Goal: Information Seeking & Learning: Learn about a topic

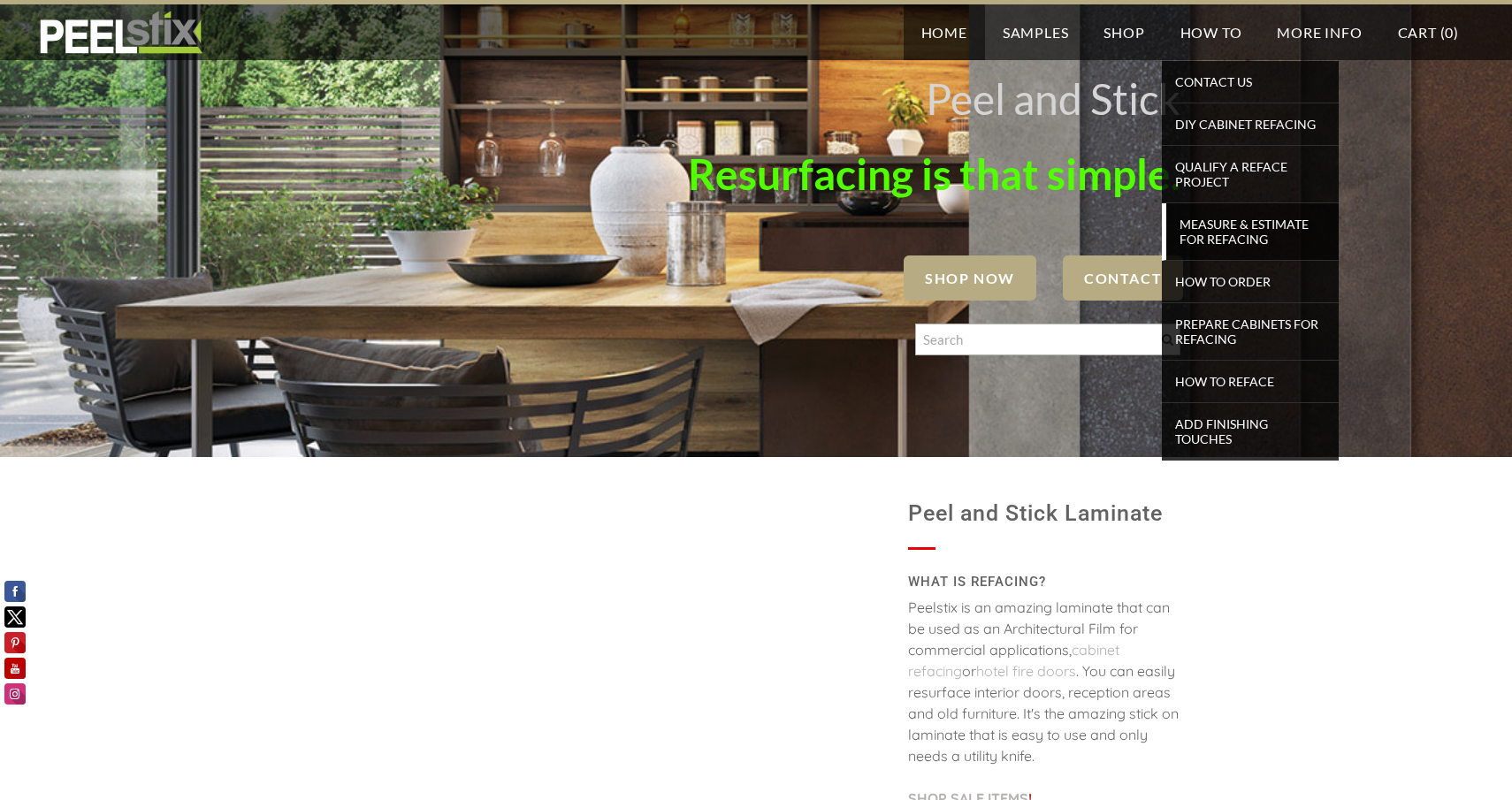
click at [1207, 228] on span "Measure & Estimate for Refacing" at bounding box center [1252, 232] width 163 height 39
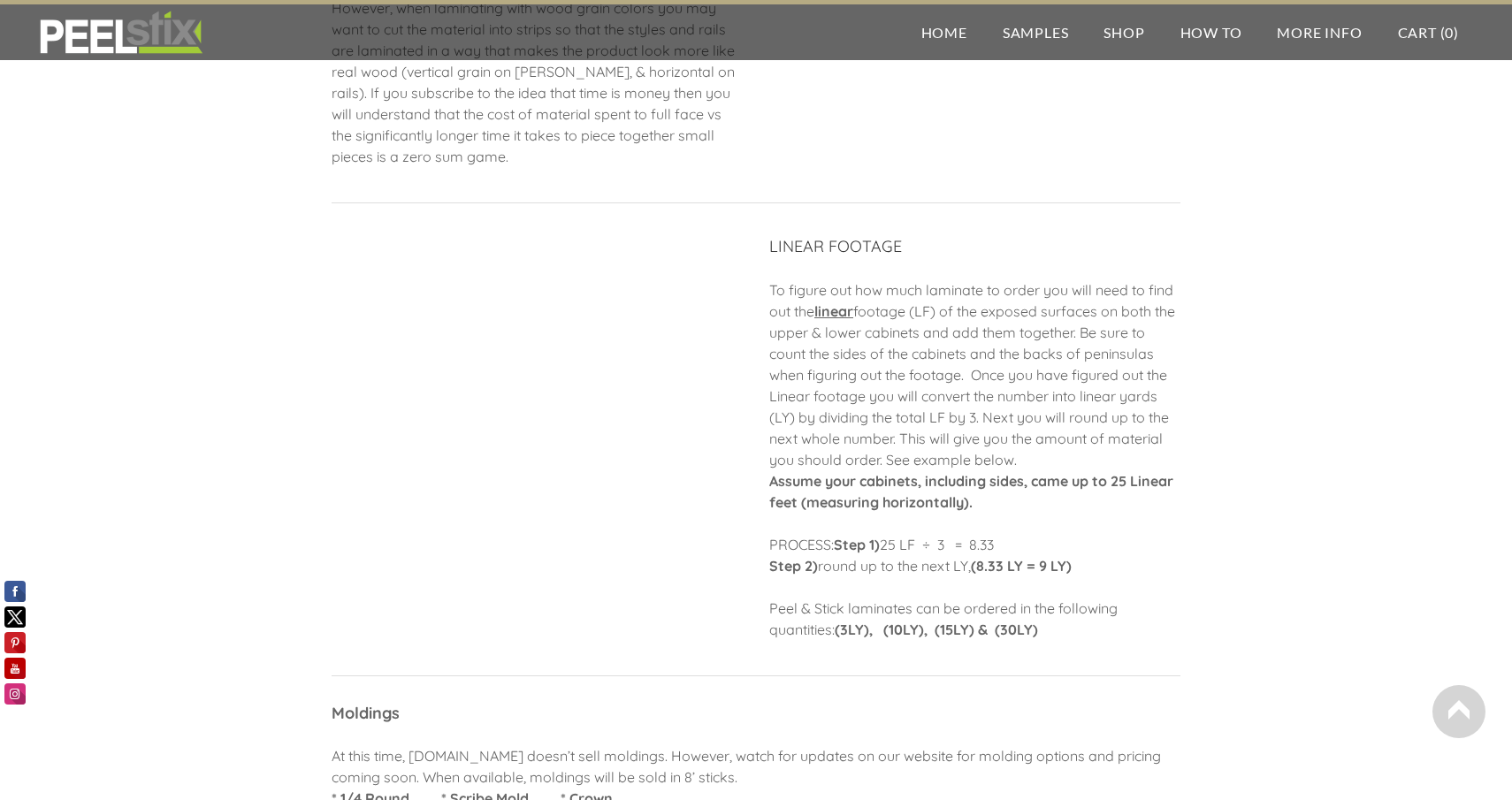
scroll to position [304, 0]
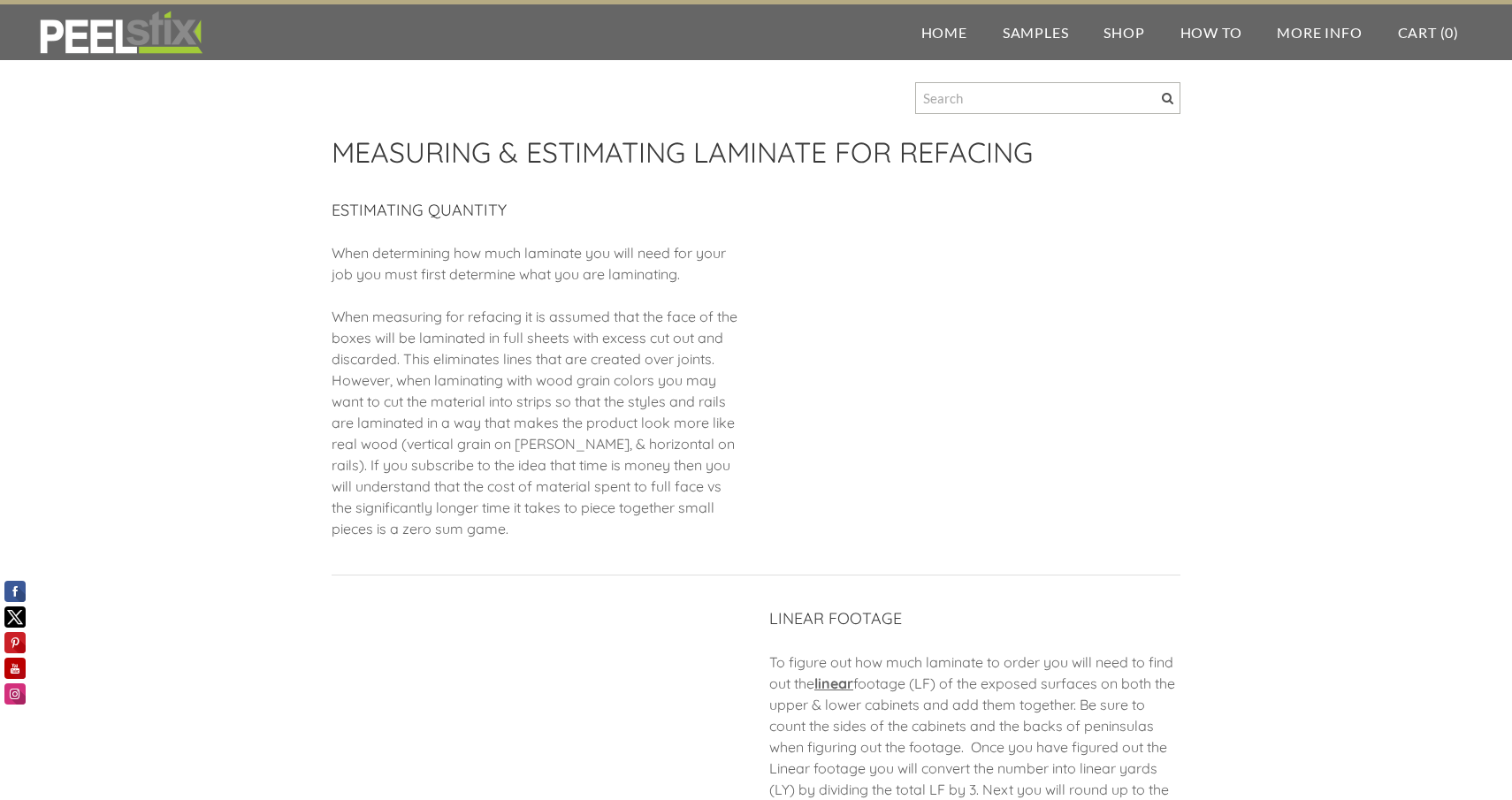
scroll to position [0, 0]
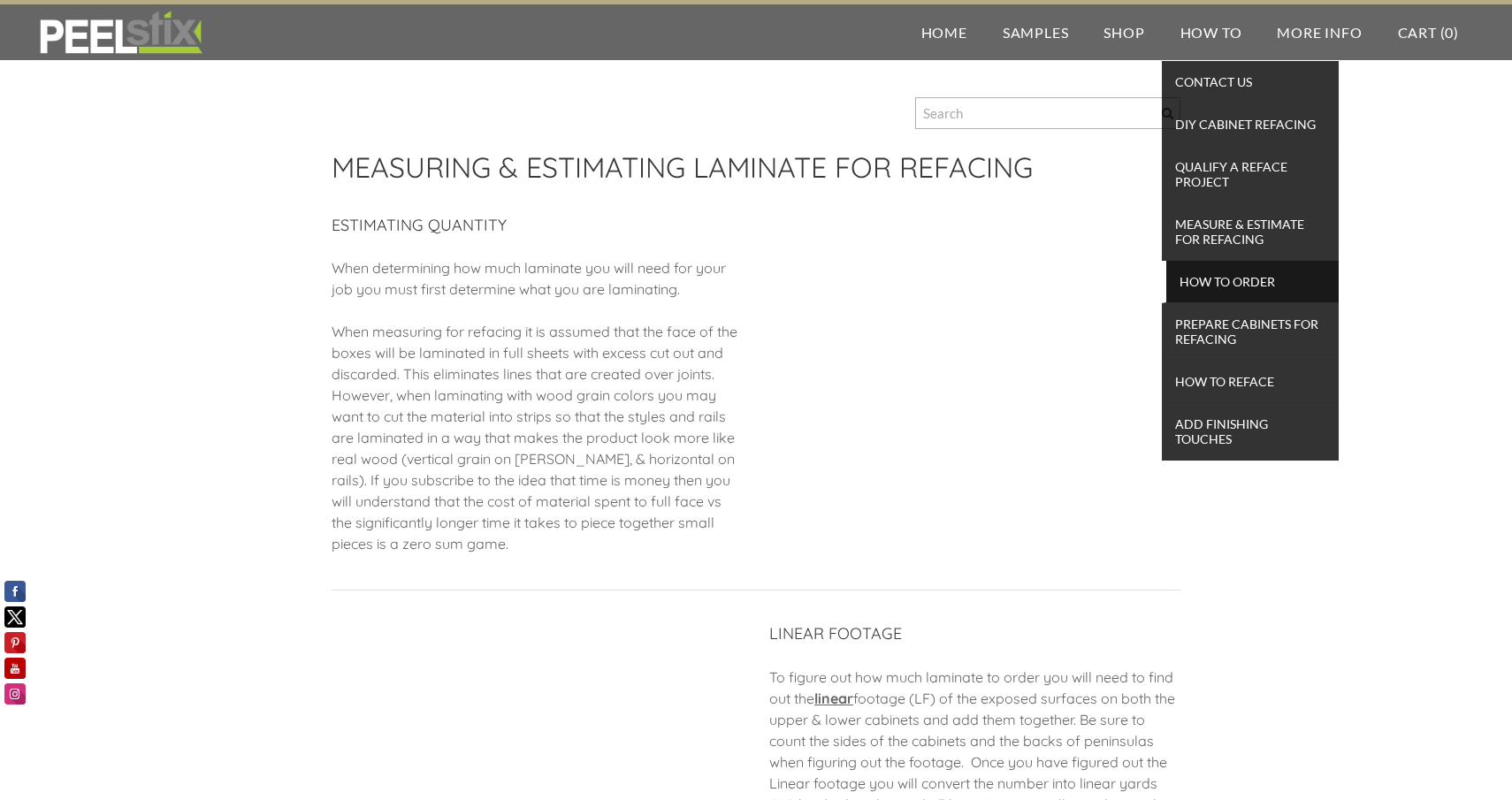
click at [1226, 271] on span "How To Order" at bounding box center [1252, 281] width 163 height 24
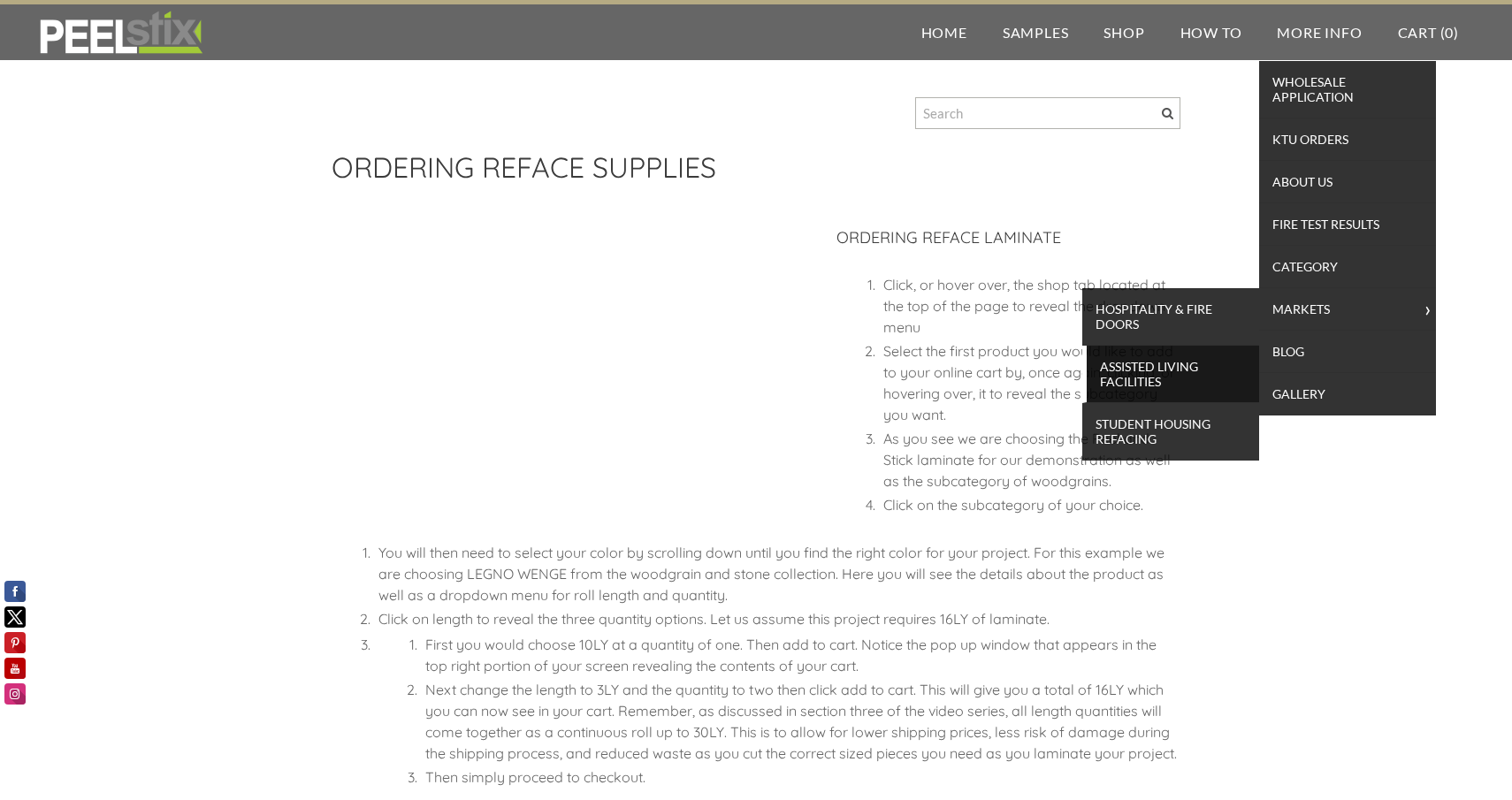
click at [1171, 366] on span "Assisted Living Facilities" at bounding box center [1173, 374] width 163 height 39
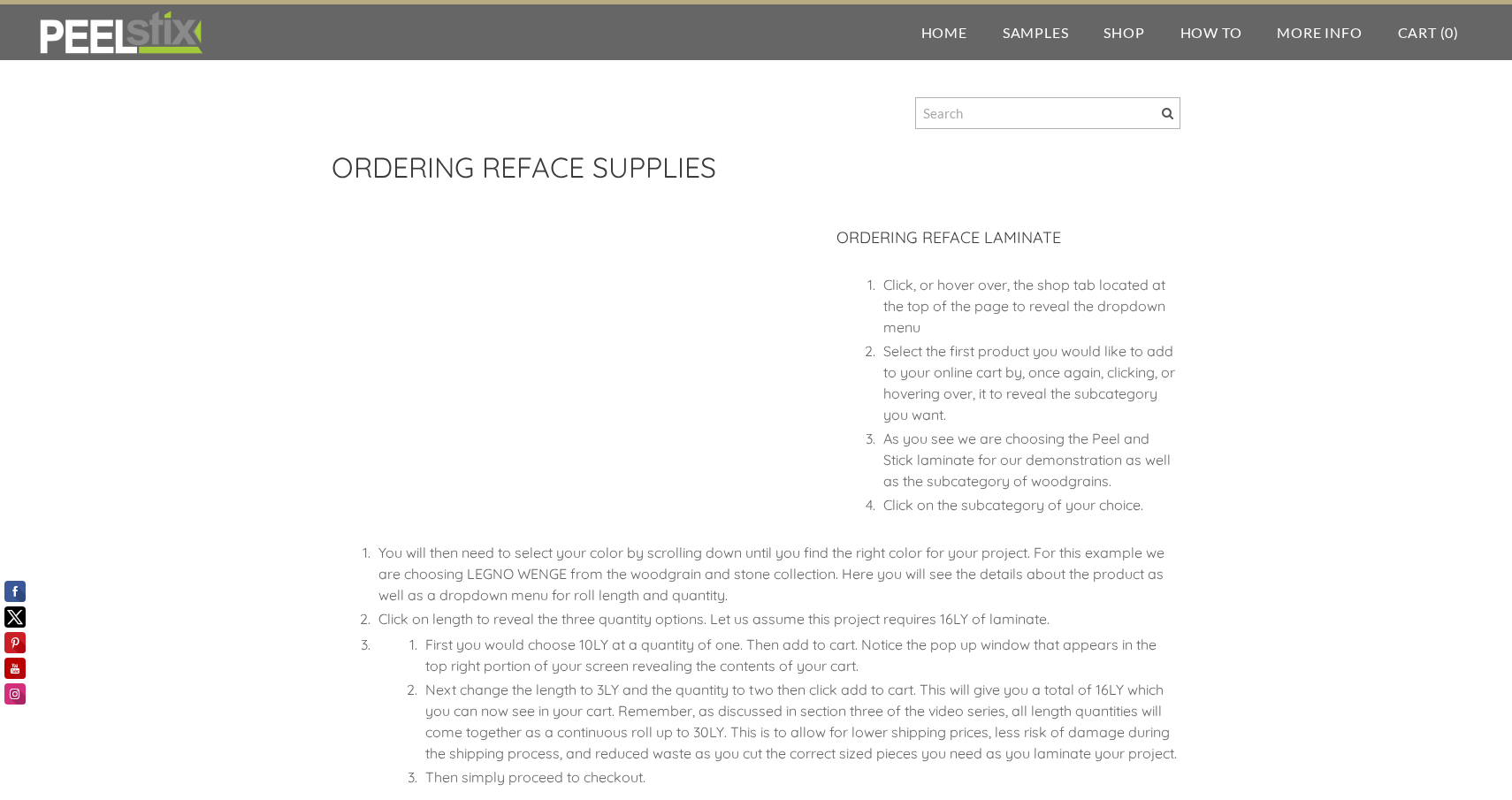
click at [80, 33] on img at bounding box center [121, 32] width 171 height 44
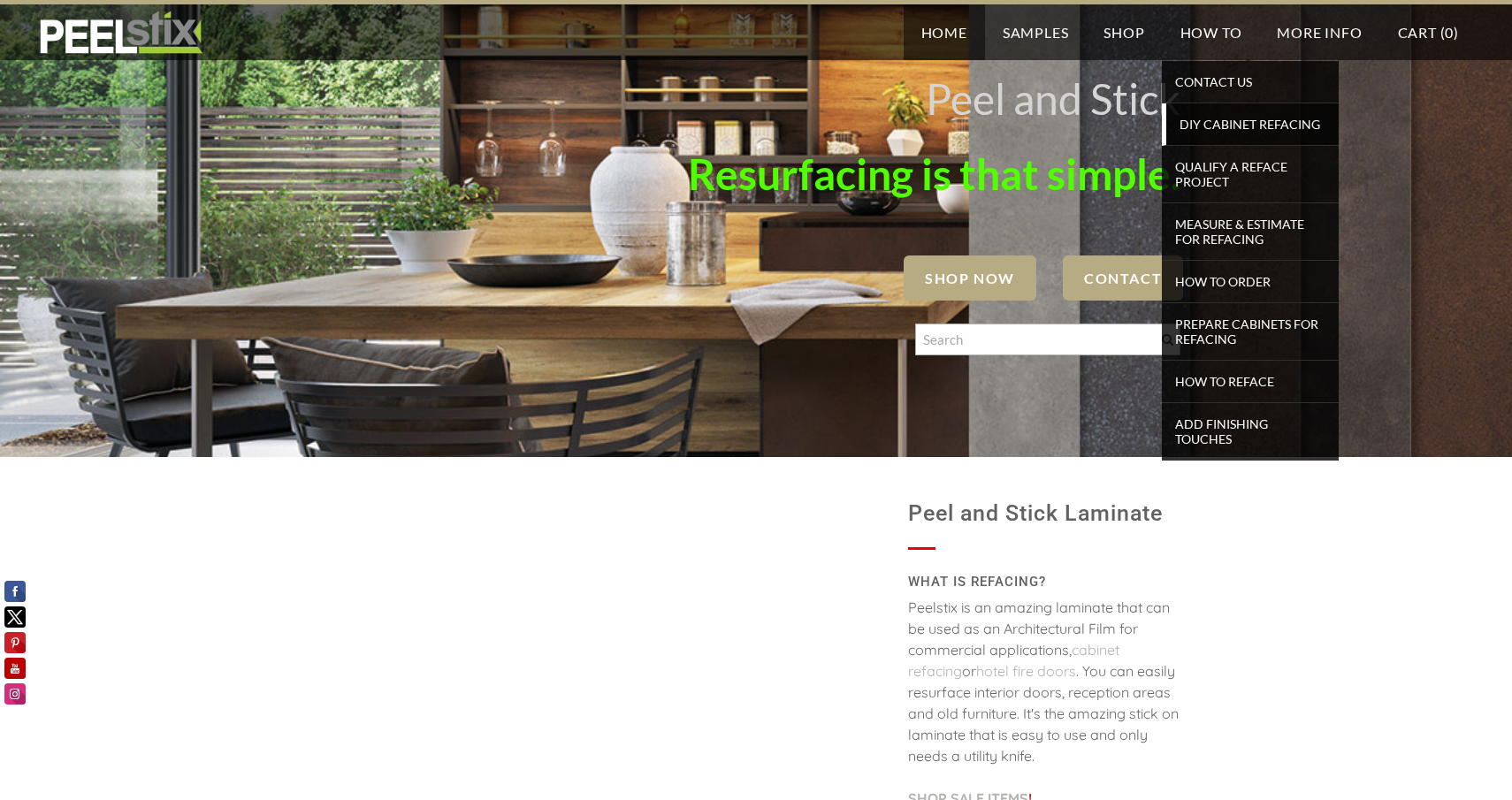
click at [1207, 121] on span "DIY Cabinet Refacing" at bounding box center [1252, 124] width 163 height 24
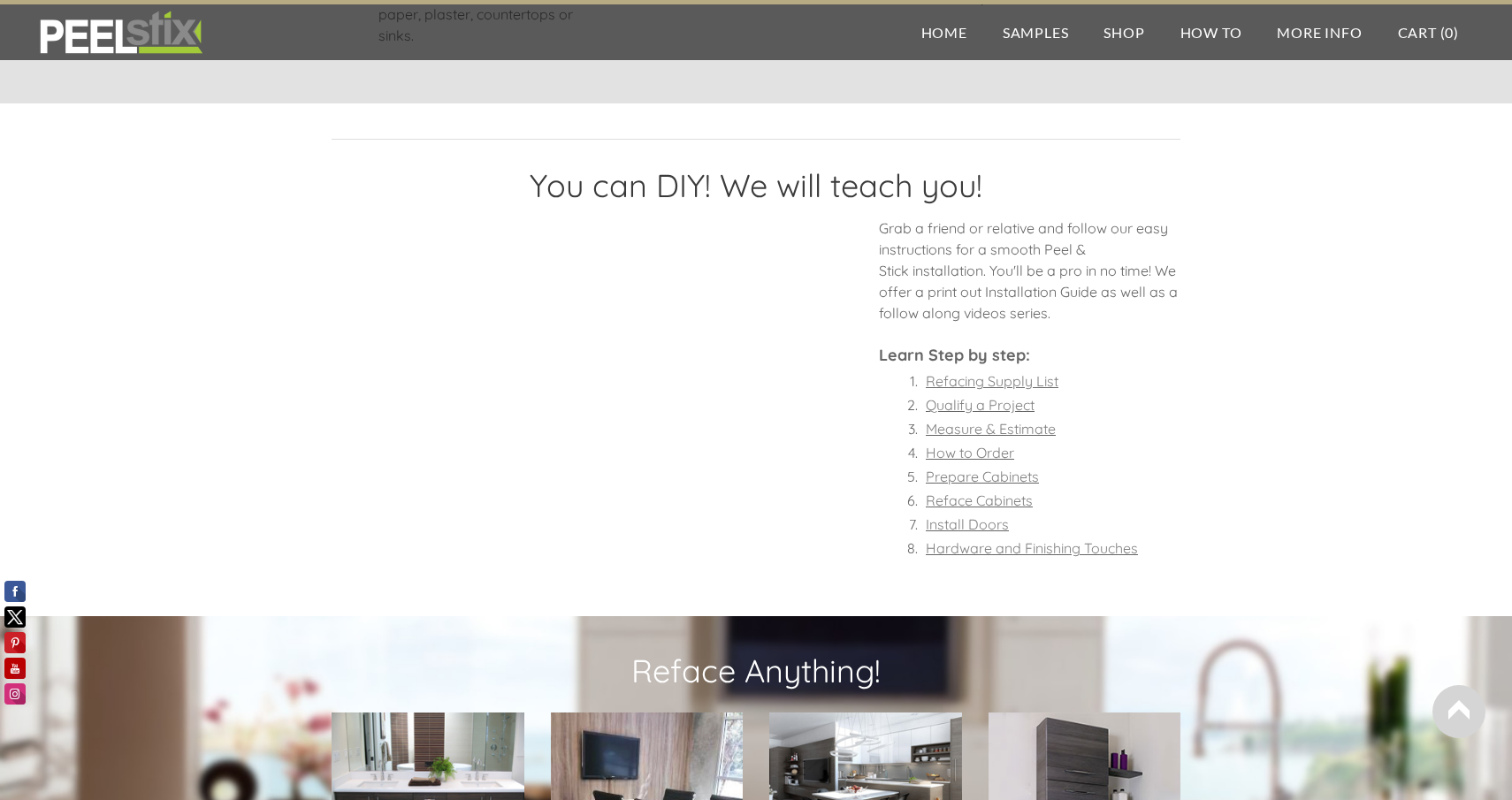
scroll to position [1237, 0]
